Goal: Task Accomplishment & Management: Manage account settings

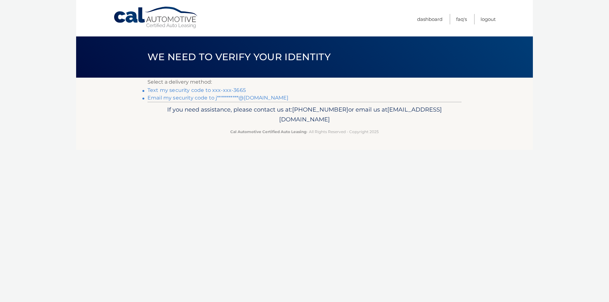
click at [233, 89] on link "Text my security code to xxx-xxx-3665" at bounding box center [196, 90] width 98 height 6
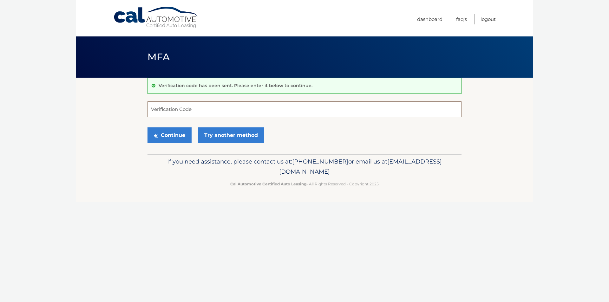
click at [254, 109] on input "Verification Code" at bounding box center [304, 109] width 314 height 16
type input "705279"
click at [147, 127] on button "Continue" at bounding box center [169, 135] width 44 height 16
drag, startPoint x: 182, startPoint y: 135, endPoint x: 156, endPoint y: 40, distance: 99.0
click at [182, 135] on button "Continue" at bounding box center [169, 135] width 44 height 16
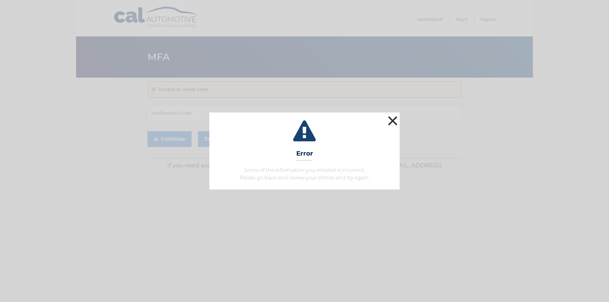
click at [391, 118] on button "×" at bounding box center [392, 120] width 13 height 13
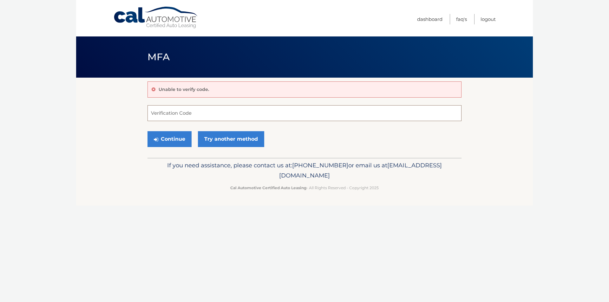
click at [209, 116] on input "Verification Code" at bounding box center [304, 113] width 314 height 16
type input "705279"
click at [161, 142] on button "Continue" at bounding box center [169, 139] width 44 height 16
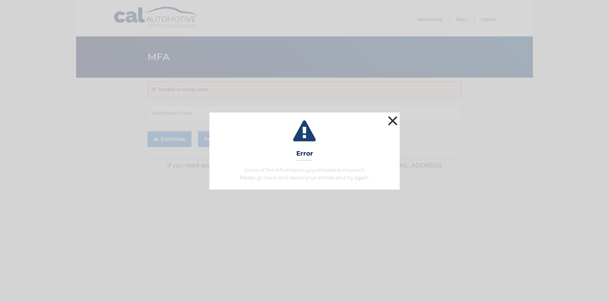
click at [394, 121] on button "×" at bounding box center [392, 120] width 13 height 13
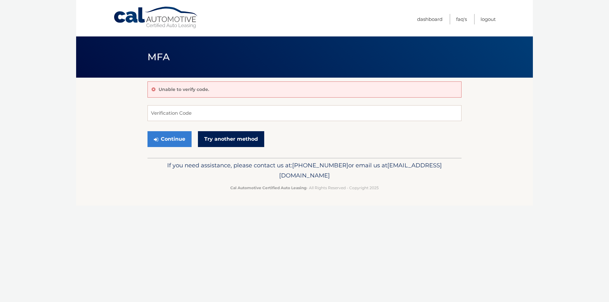
click at [241, 141] on link "Try another method" at bounding box center [231, 139] width 66 height 16
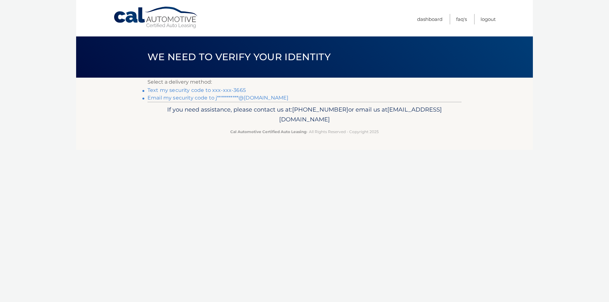
click at [236, 90] on link "Text my security code to xxx-xxx-3665" at bounding box center [196, 90] width 98 height 6
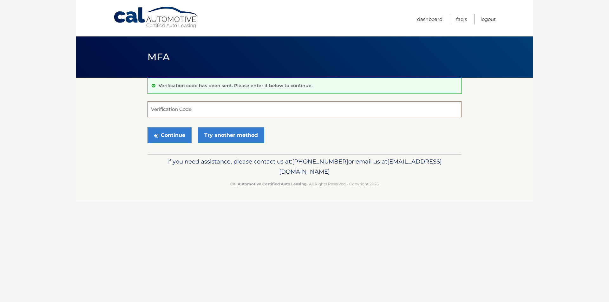
click at [240, 113] on input "Verification Code" at bounding box center [304, 109] width 314 height 16
type input "780383"
click at [178, 132] on button "Continue" at bounding box center [169, 135] width 44 height 16
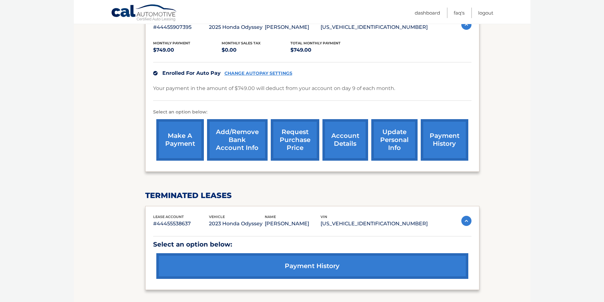
scroll to position [170, 0]
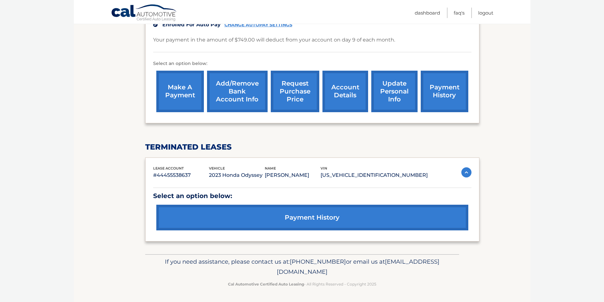
click at [233, 217] on link "payment history" at bounding box center [312, 218] width 312 height 26
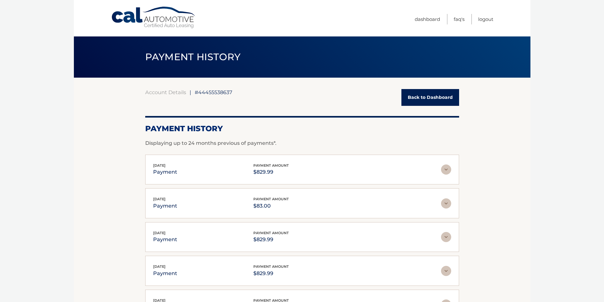
click at [410, 96] on link "Back to Dashboard" at bounding box center [430, 97] width 58 height 17
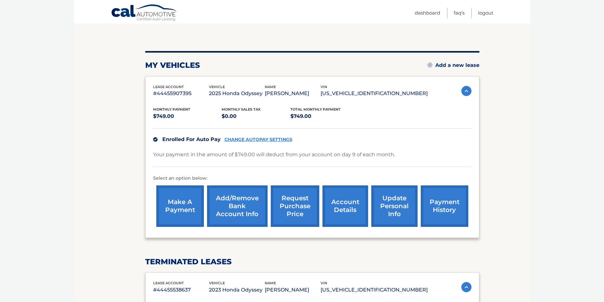
scroll to position [63, 0]
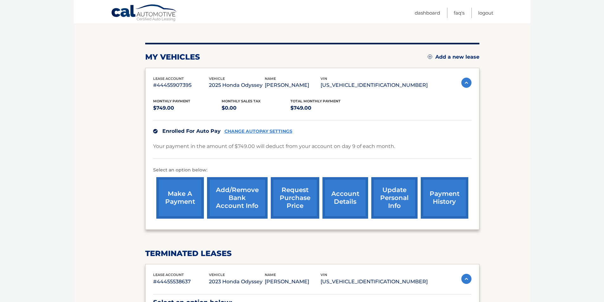
click at [443, 203] on link "payment history" at bounding box center [445, 198] width 48 height 42
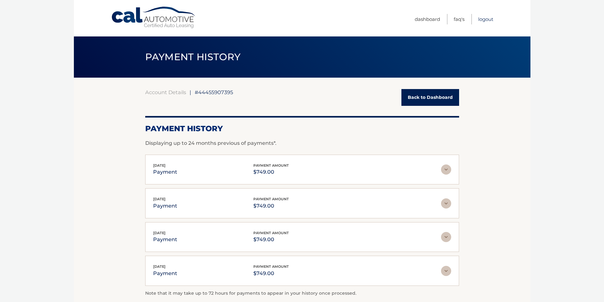
click at [484, 18] on link "Logout" at bounding box center [485, 19] width 15 height 10
